Goal: Task Accomplishment & Management: Manage account settings

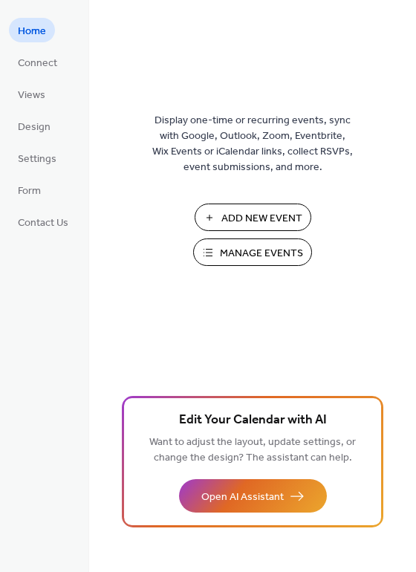
click at [227, 254] on span "Manage Events" at bounding box center [261, 254] width 83 height 16
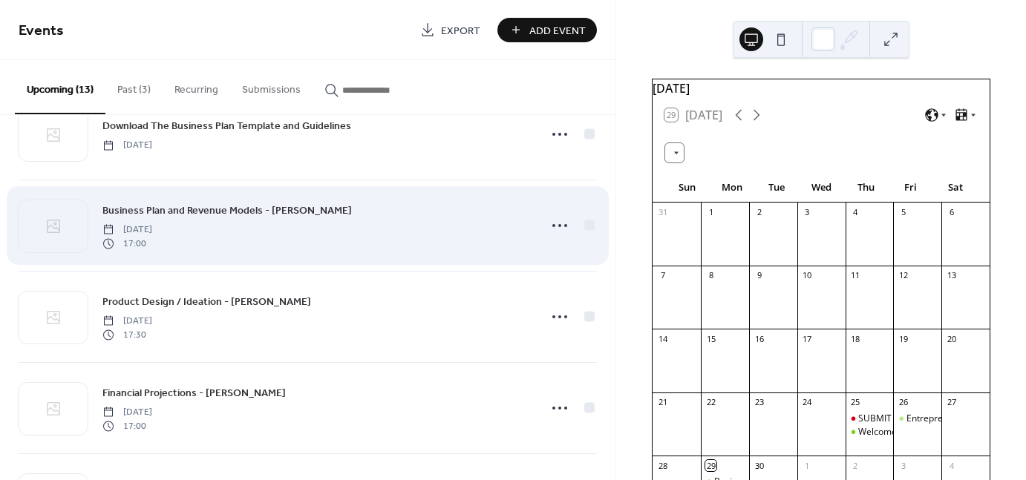
scroll to position [208, 0]
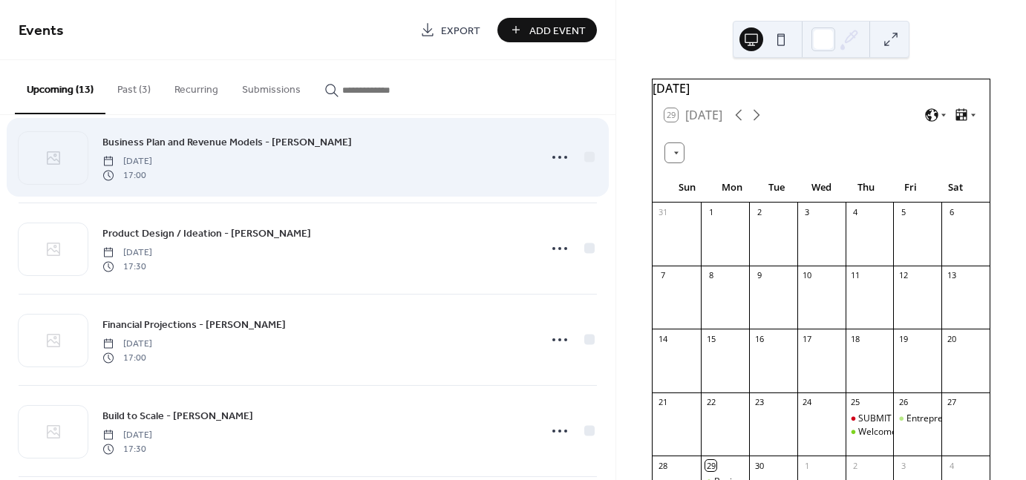
click at [342, 351] on div "Financial Projections - [PERSON_NAME] [DATE] 17:00" at bounding box center [316, 340] width 428 height 48
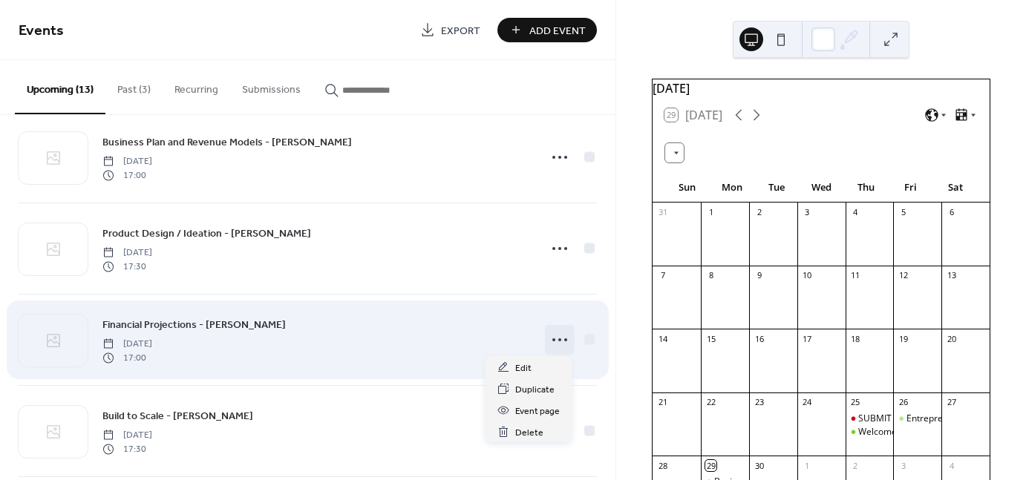
click at [548, 337] on icon at bounding box center [560, 340] width 24 height 24
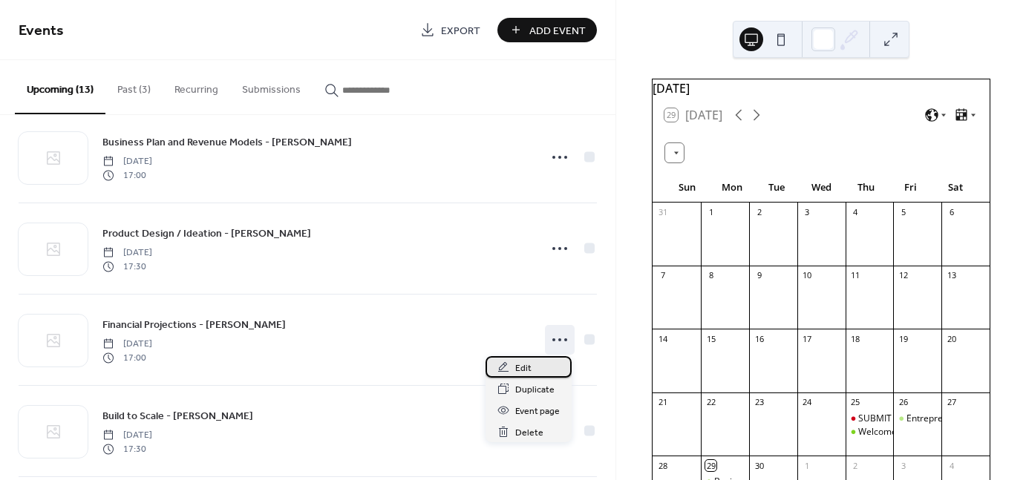
click at [523, 362] on span "Edit" at bounding box center [523, 369] width 16 height 16
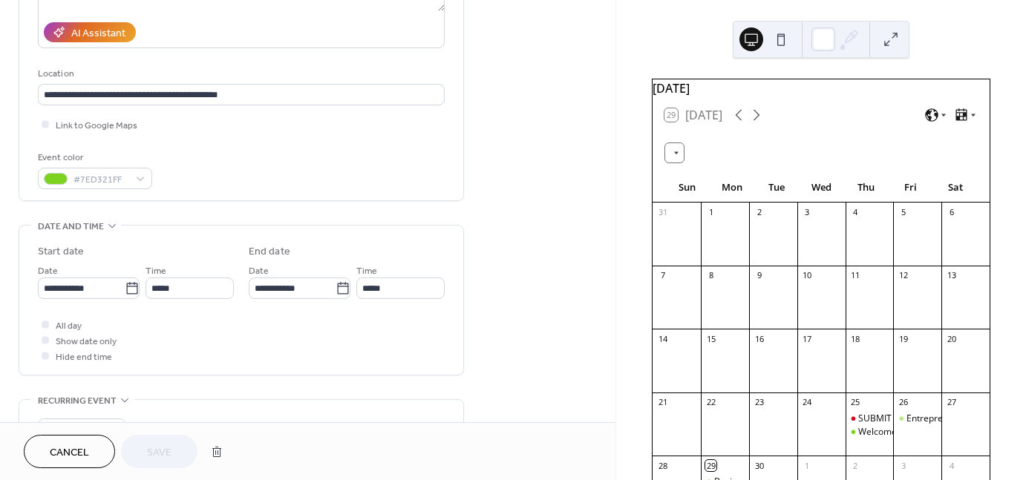
scroll to position [258, 0]
click at [126, 282] on icon at bounding box center [131, 288] width 11 height 12
click at [125, 281] on input "**********" at bounding box center [81, 289] width 87 height 22
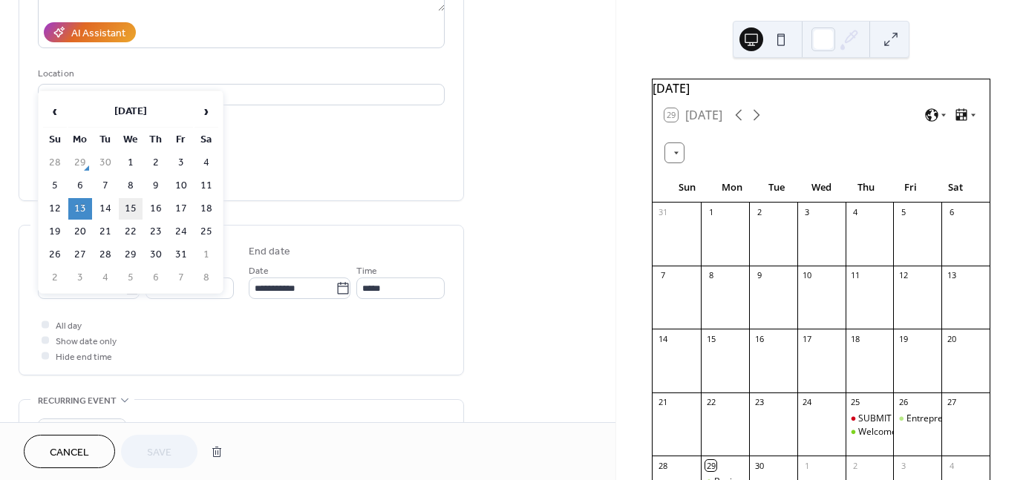
click at [129, 205] on td "15" at bounding box center [131, 209] width 24 height 22
type input "**********"
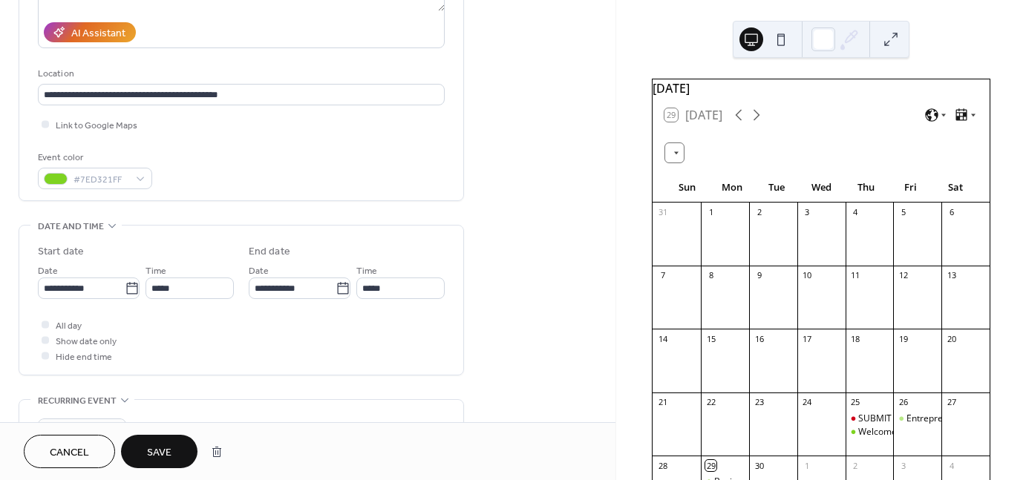
click at [173, 454] on button "Save" at bounding box center [159, 451] width 76 height 33
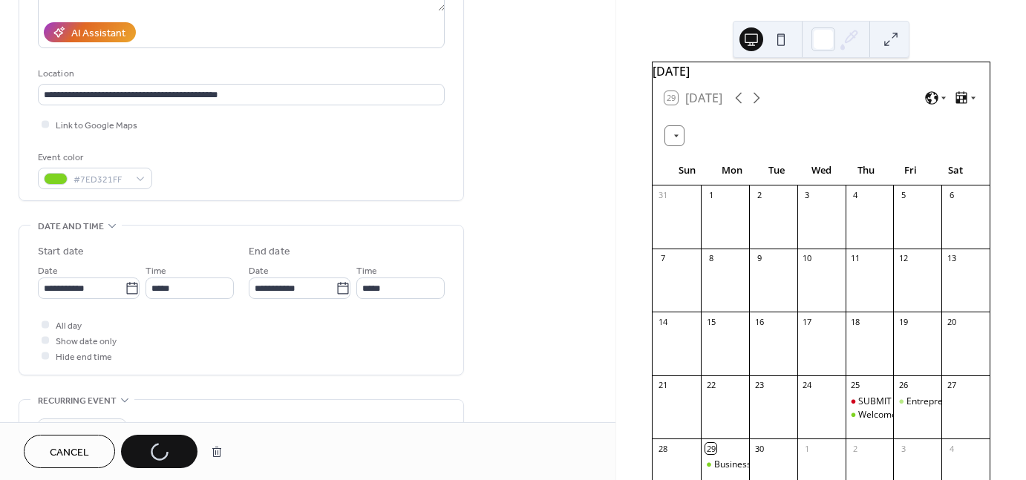
scroll to position [16, 0]
click at [758, 108] on icon at bounding box center [757, 100] width 18 height 18
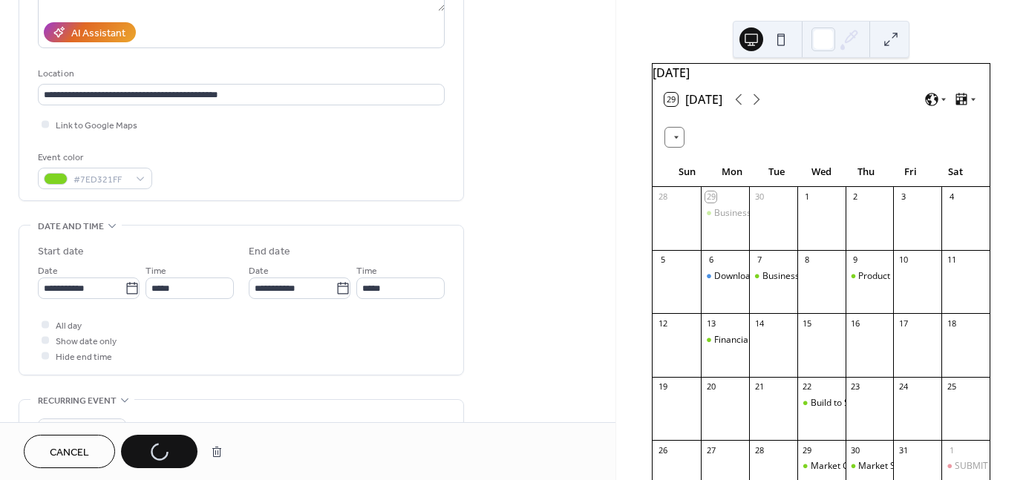
click at [148, 450] on div "Cancel Save" at bounding box center [127, 451] width 206 height 33
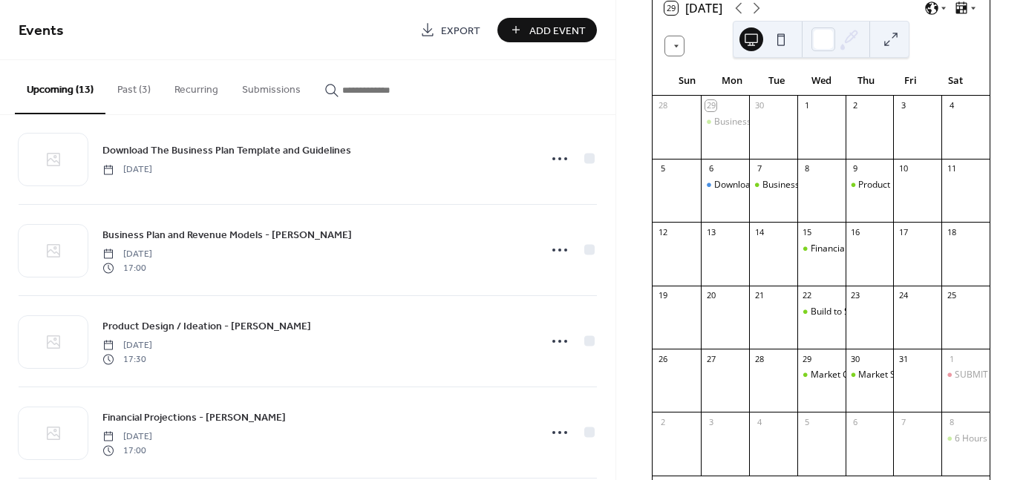
scroll to position [108, 0]
click at [818, 394] on div "Market Competitiveness (Value Proposition) - [PERSON_NAME]" at bounding box center [822, 387] width 48 height 38
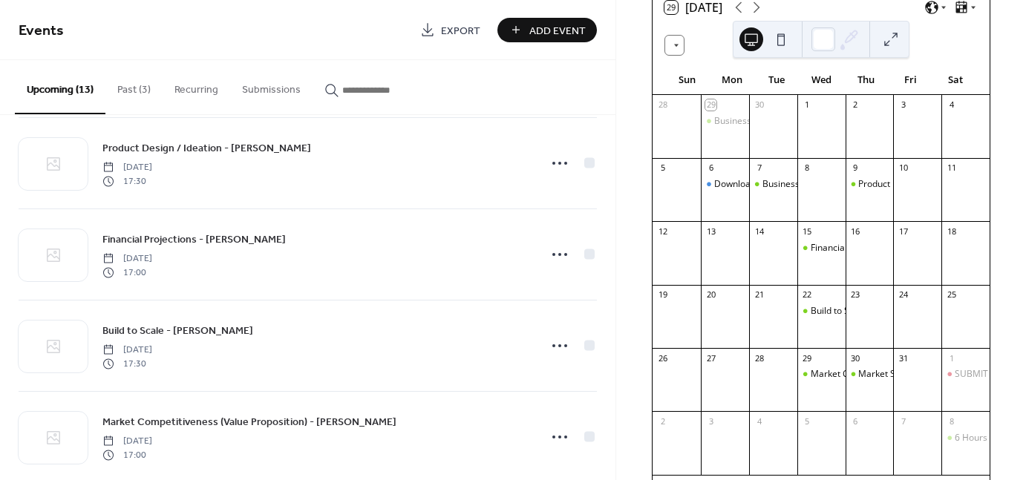
scroll to position [293, 0]
